Goal: Find specific page/section: Find specific page/section

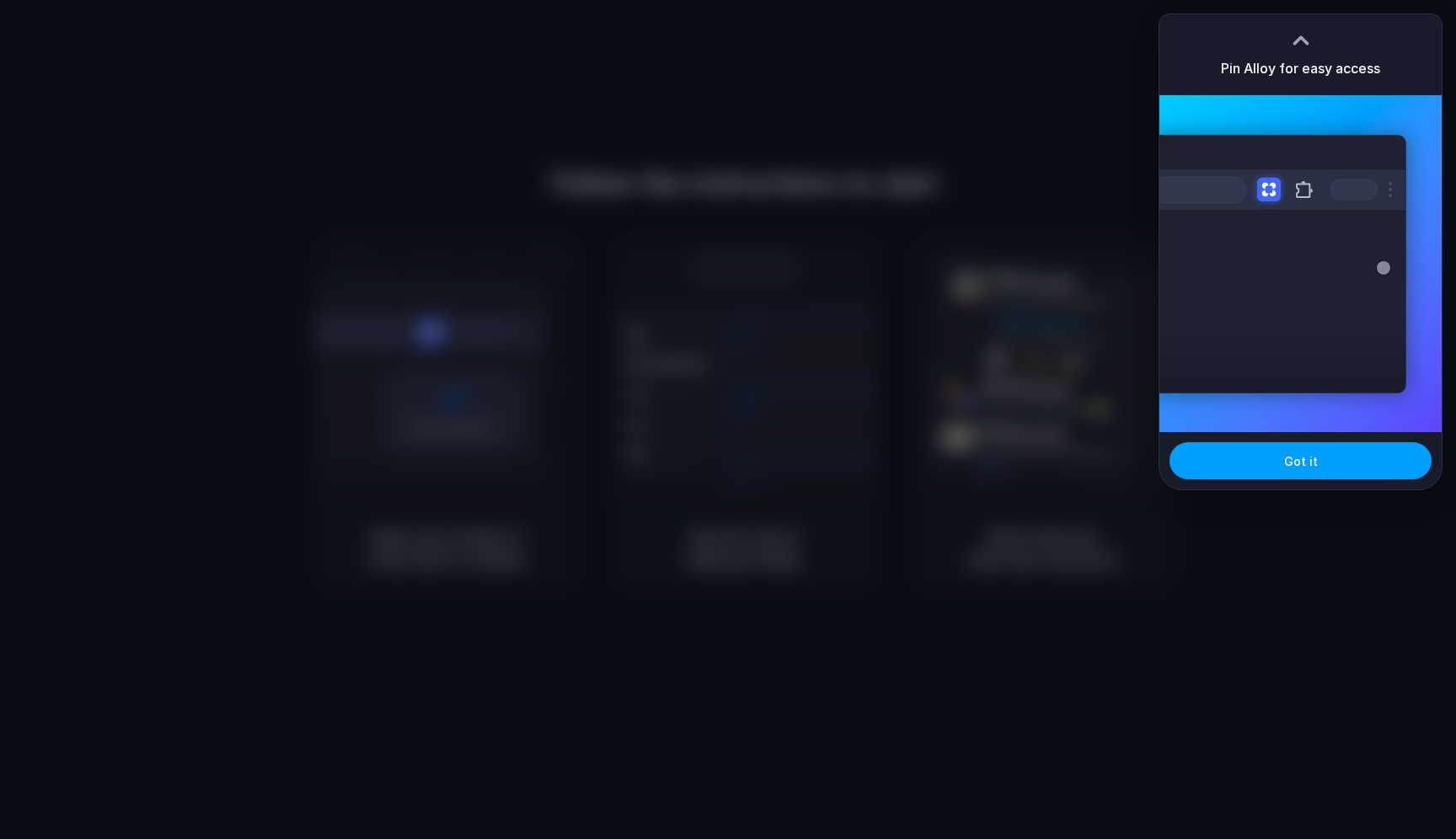
click at [1334, 467] on button "Got it" at bounding box center [1300, 461] width 262 height 37
